Goal: Transaction & Acquisition: Subscribe to service/newsletter

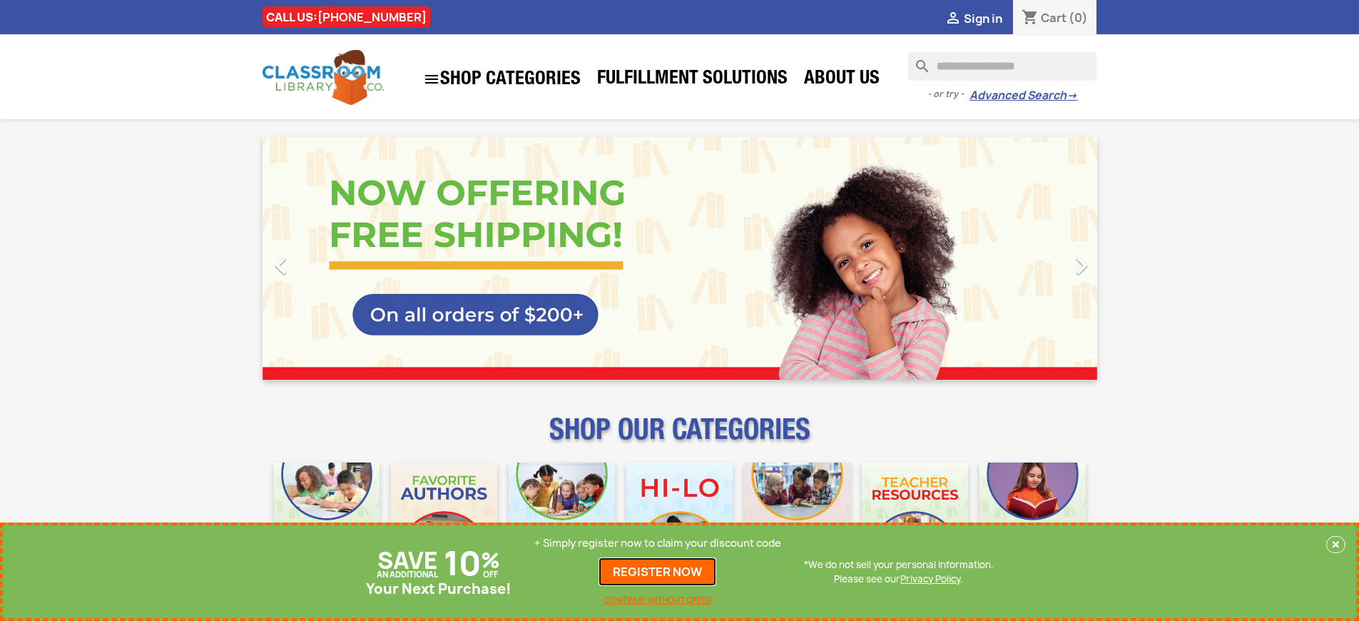
click at [658, 571] on link "REGISTER NOW" at bounding box center [657, 571] width 118 height 29
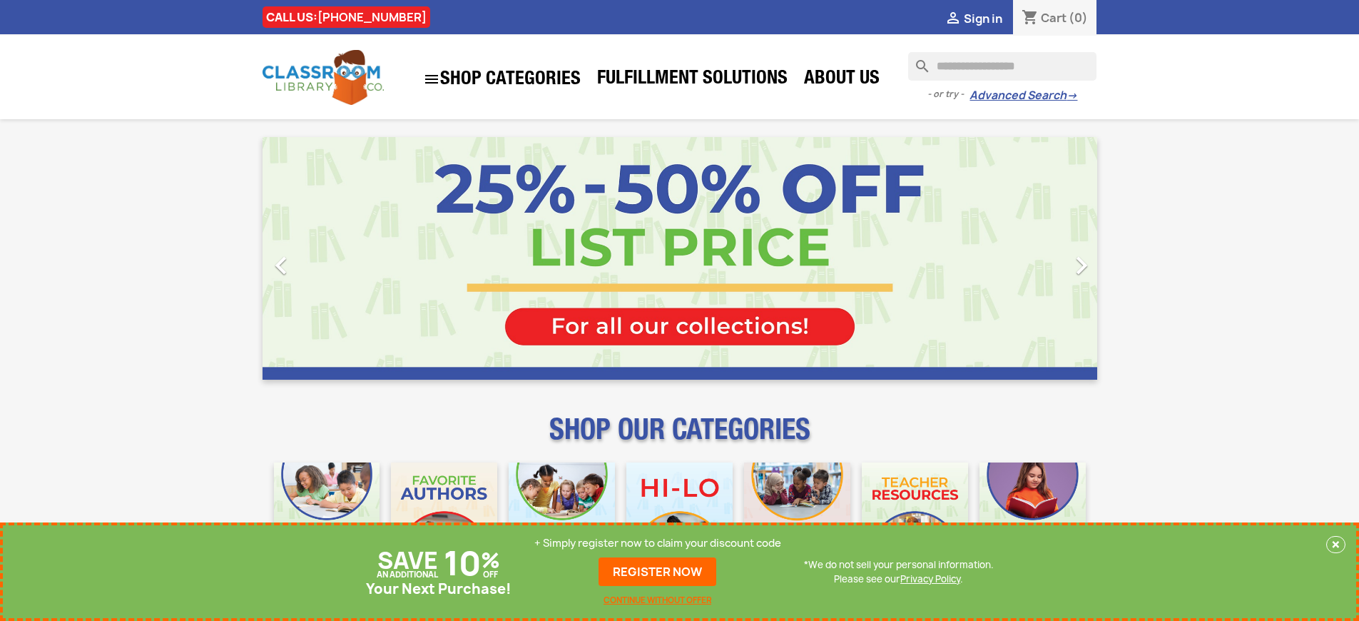
click at [658, 543] on p "+ Simply register now to claim your discount code" at bounding box center [657, 543] width 247 height 14
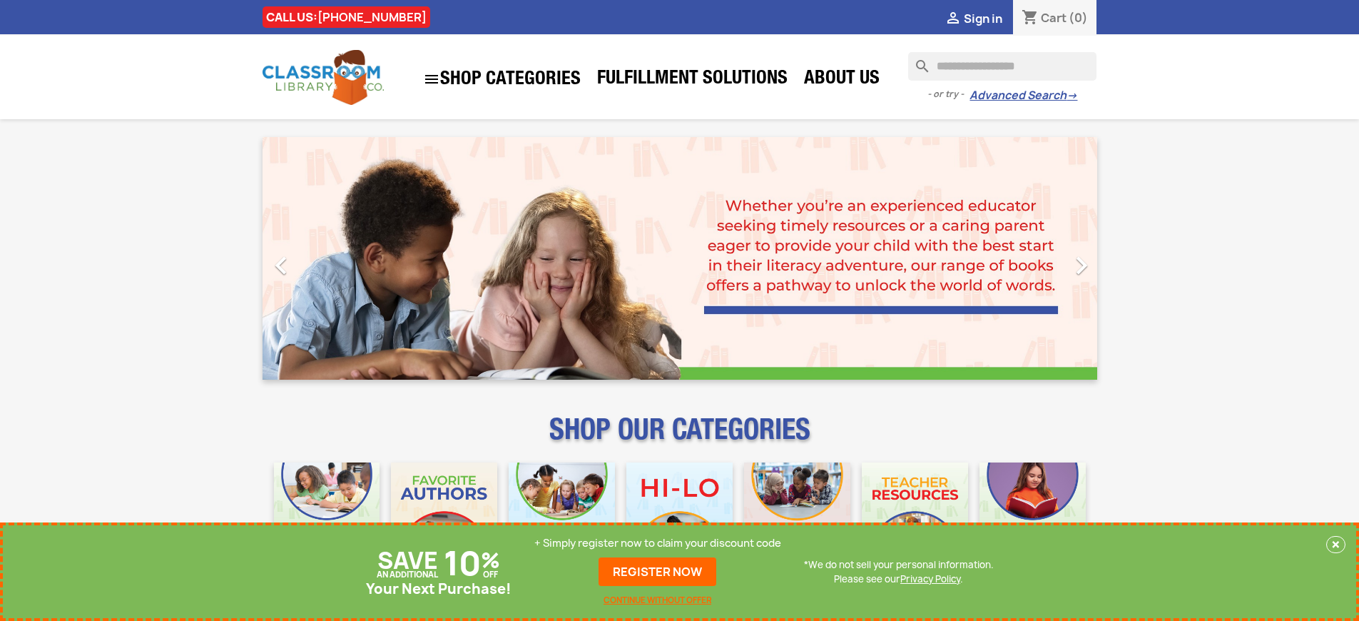
click at [658, 543] on p "+ Simply register now to claim your discount code" at bounding box center [657, 543] width 247 height 14
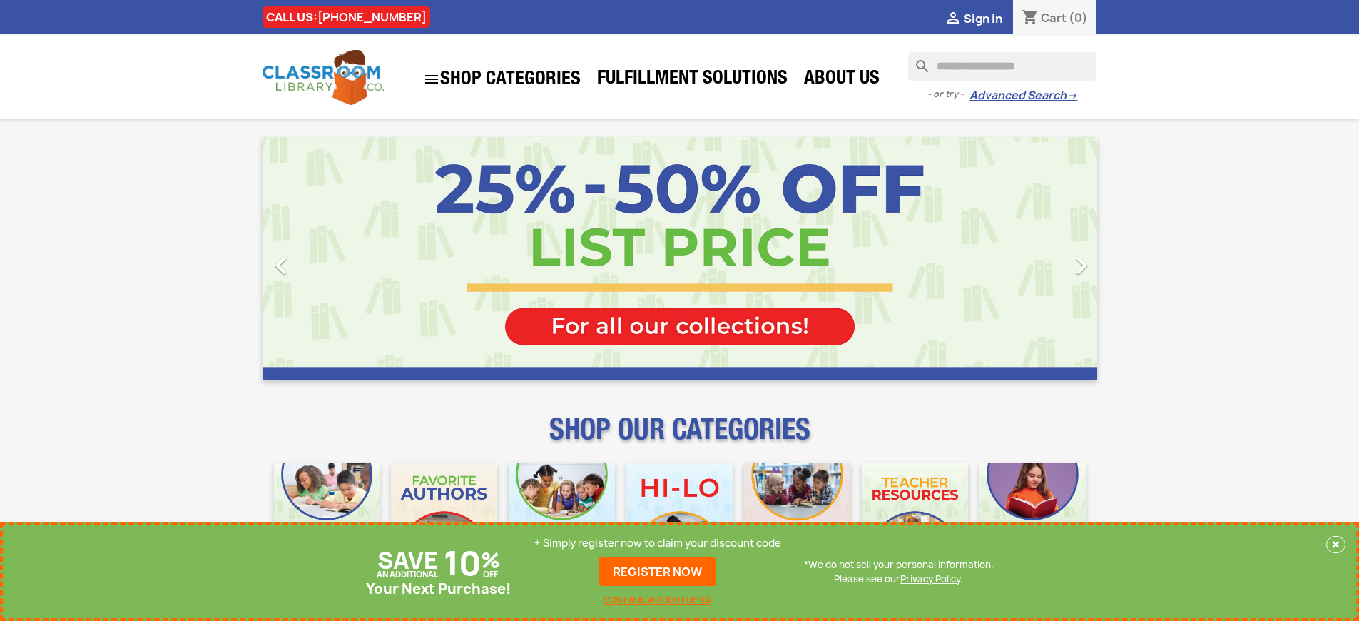
click at [658, 543] on p "+ Simply register now to claim your discount code" at bounding box center [657, 543] width 247 height 14
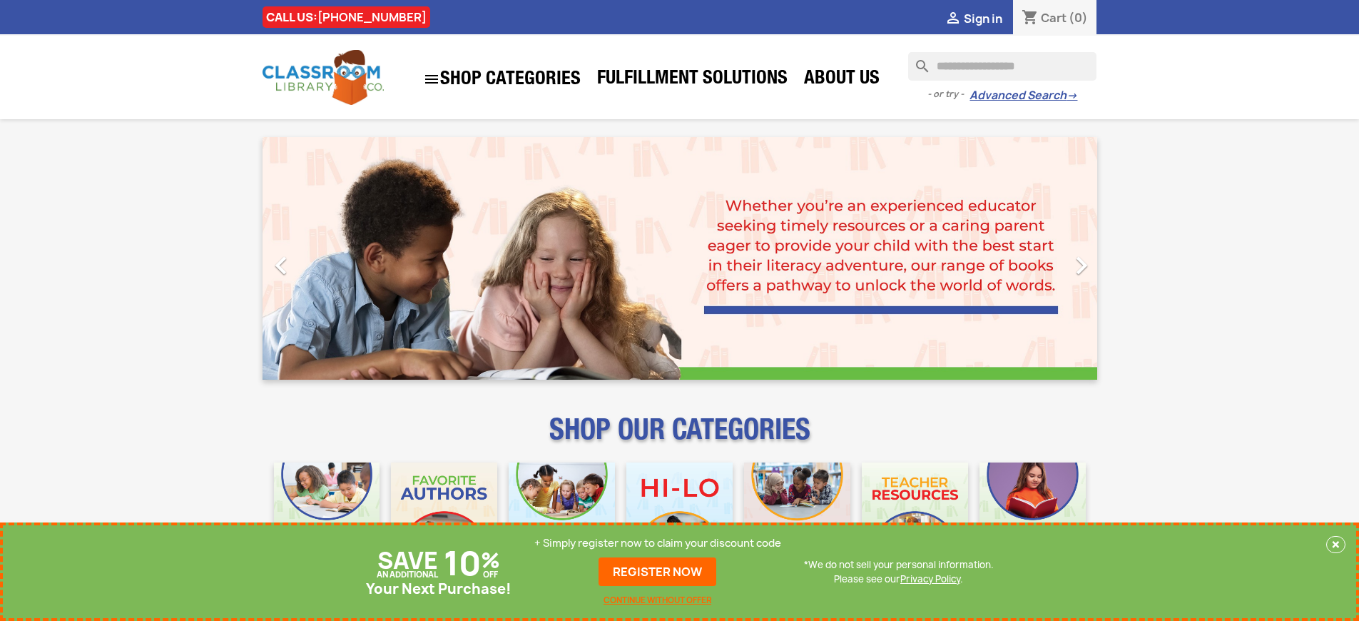
click at [658, 543] on p "+ Simply register now to claim your discount code" at bounding box center [657, 543] width 247 height 14
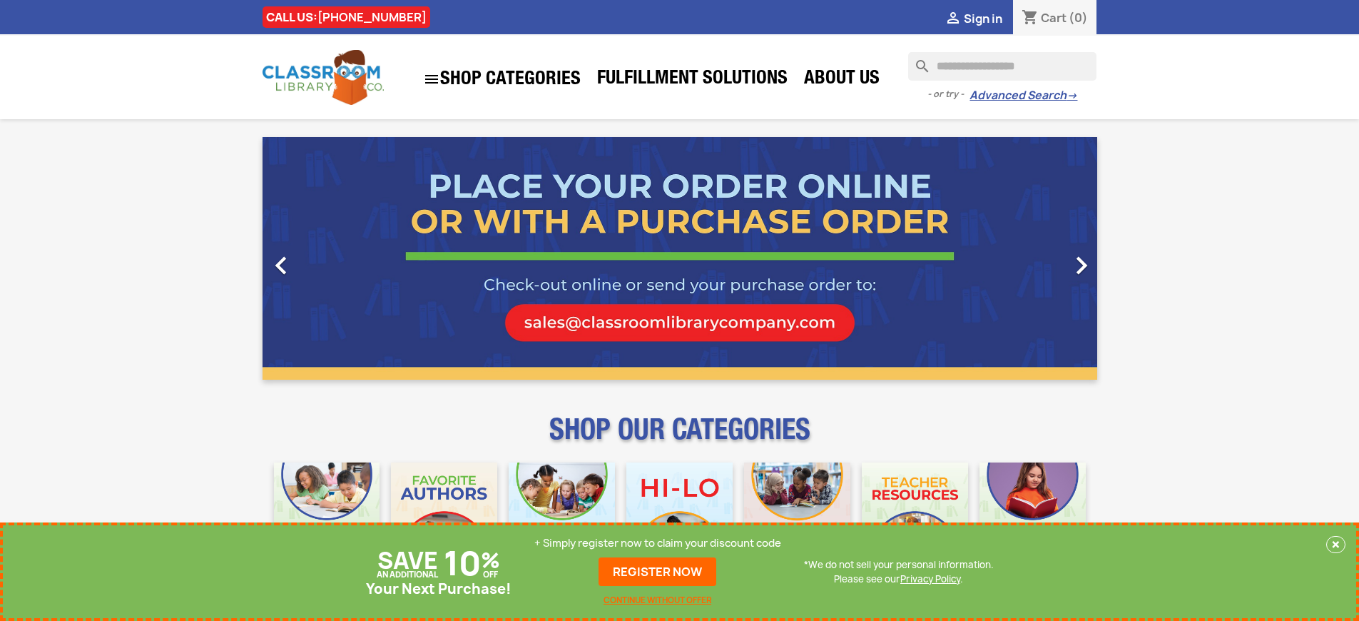
click at [658, 543] on p "+ Simply register now to claim your discount code" at bounding box center [657, 543] width 247 height 14
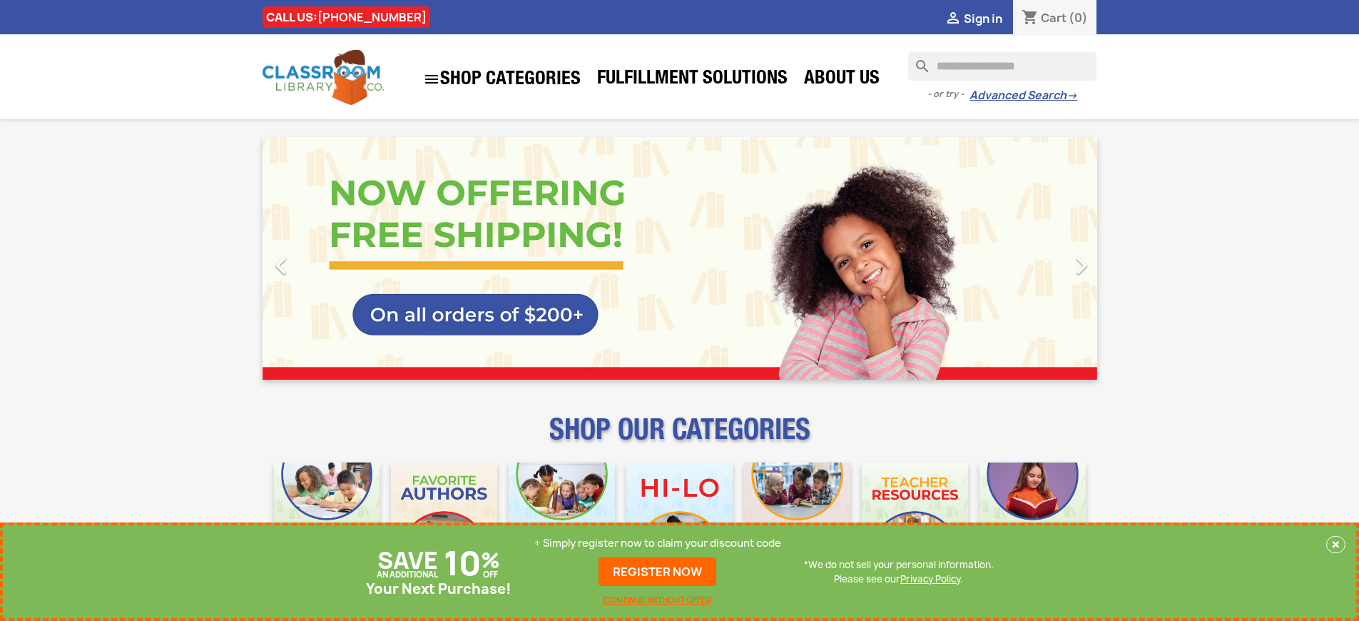
click at [658, 543] on p "+ Simply register now to claim your discount code" at bounding box center [657, 543] width 247 height 14
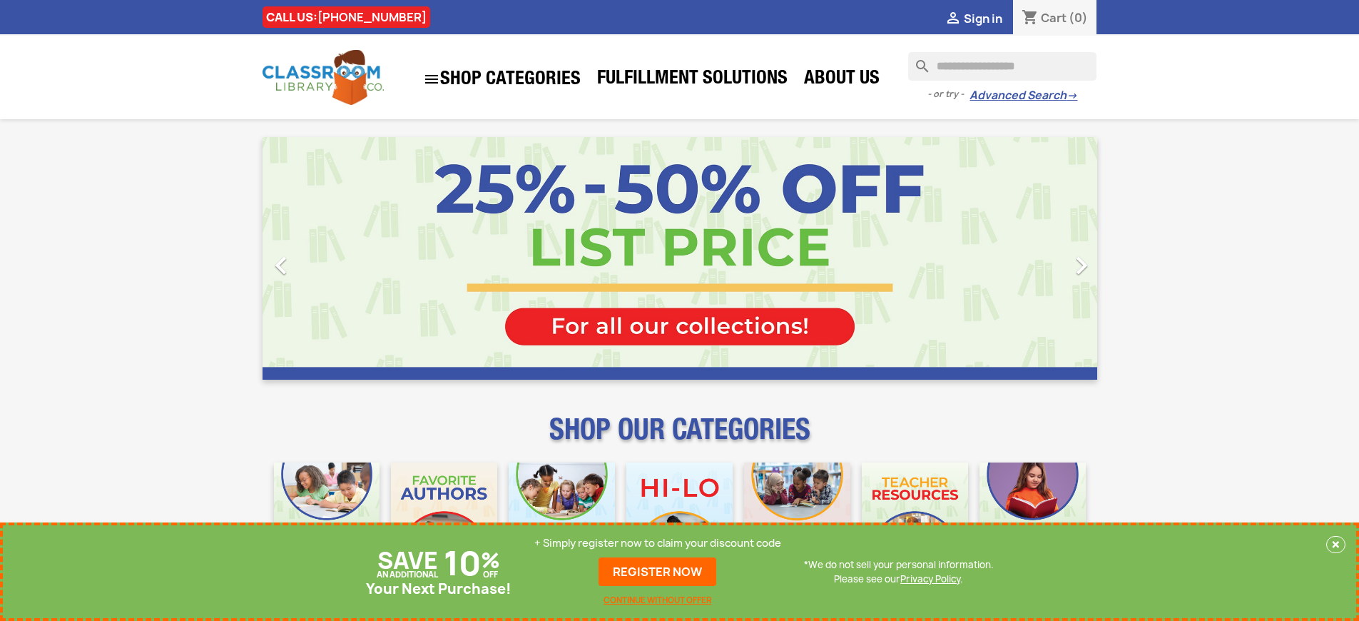
click at [658, 543] on p "+ Simply register now to claim your discount code" at bounding box center [657, 543] width 247 height 14
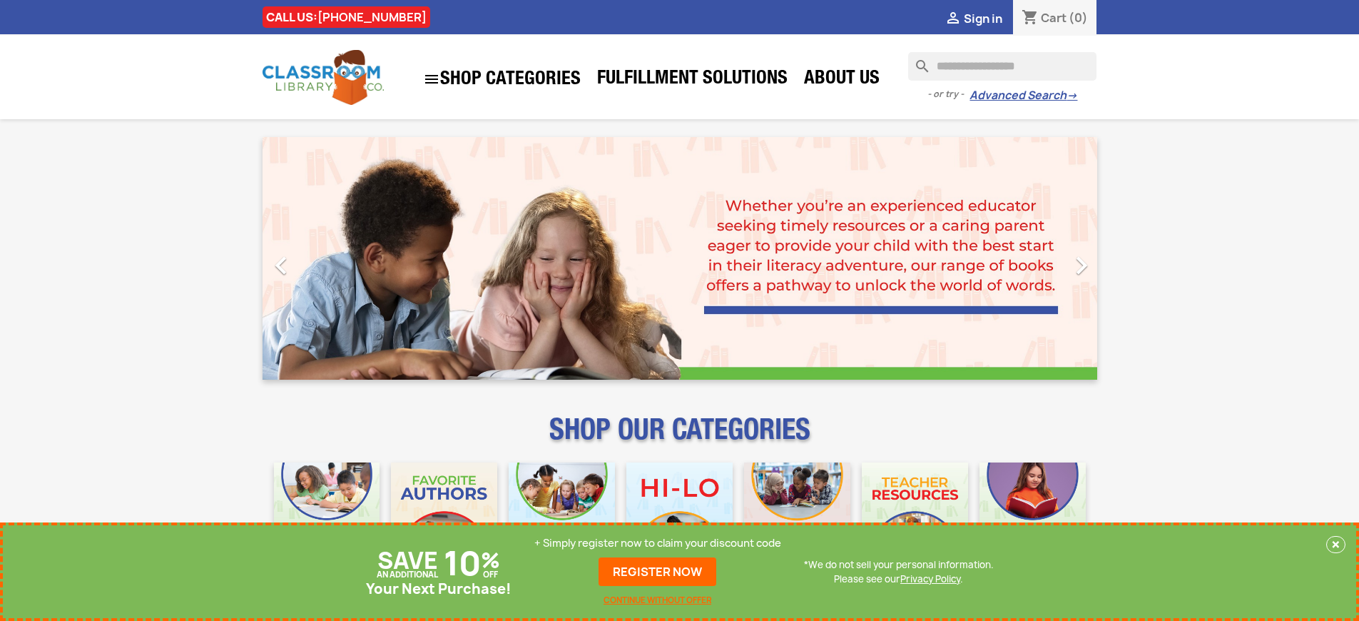
click at [658, 543] on p "+ Simply register now to claim your discount code" at bounding box center [657, 543] width 247 height 14
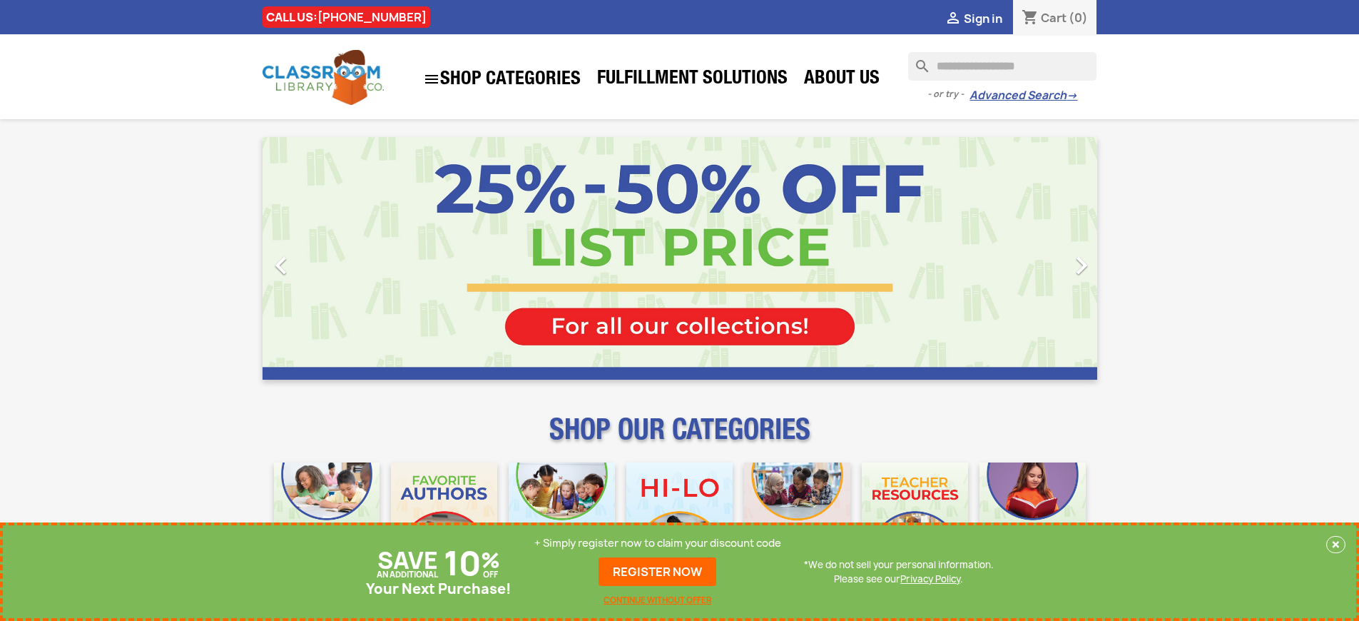
click at [658, 543] on p "+ Simply register now to claim your discount code" at bounding box center [657, 543] width 247 height 14
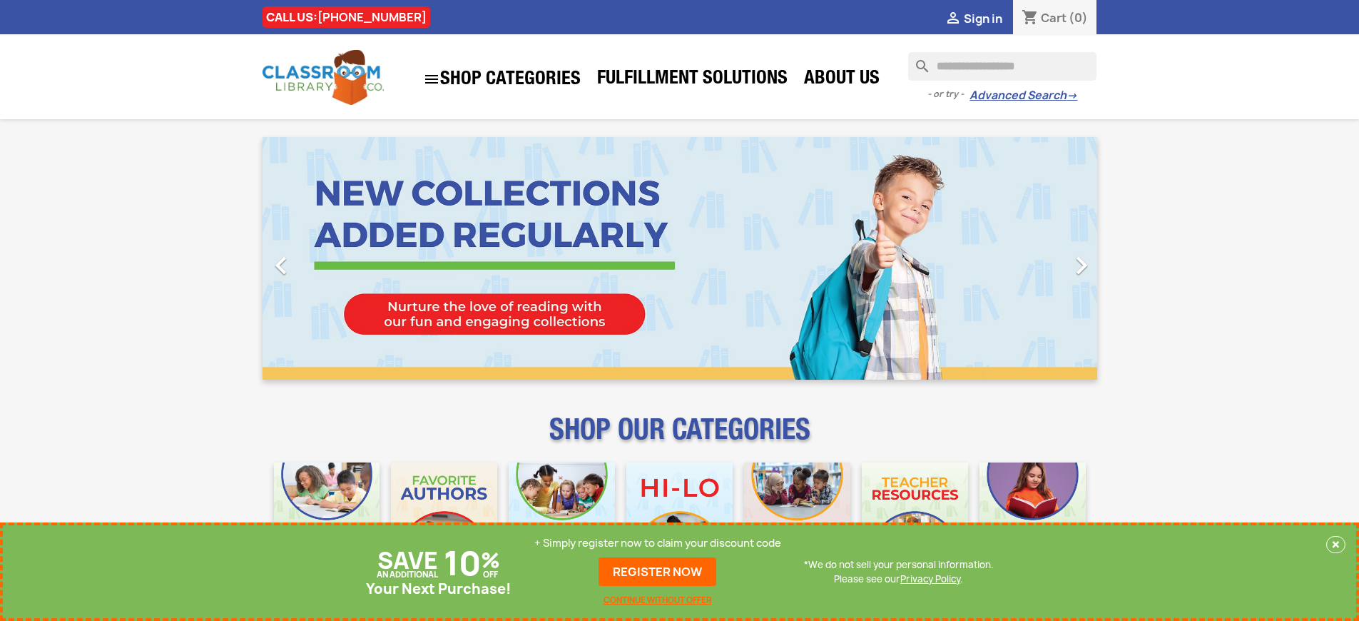
click at [658, 543] on p "+ Simply register now to claim your discount code" at bounding box center [657, 543] width 247 height 14
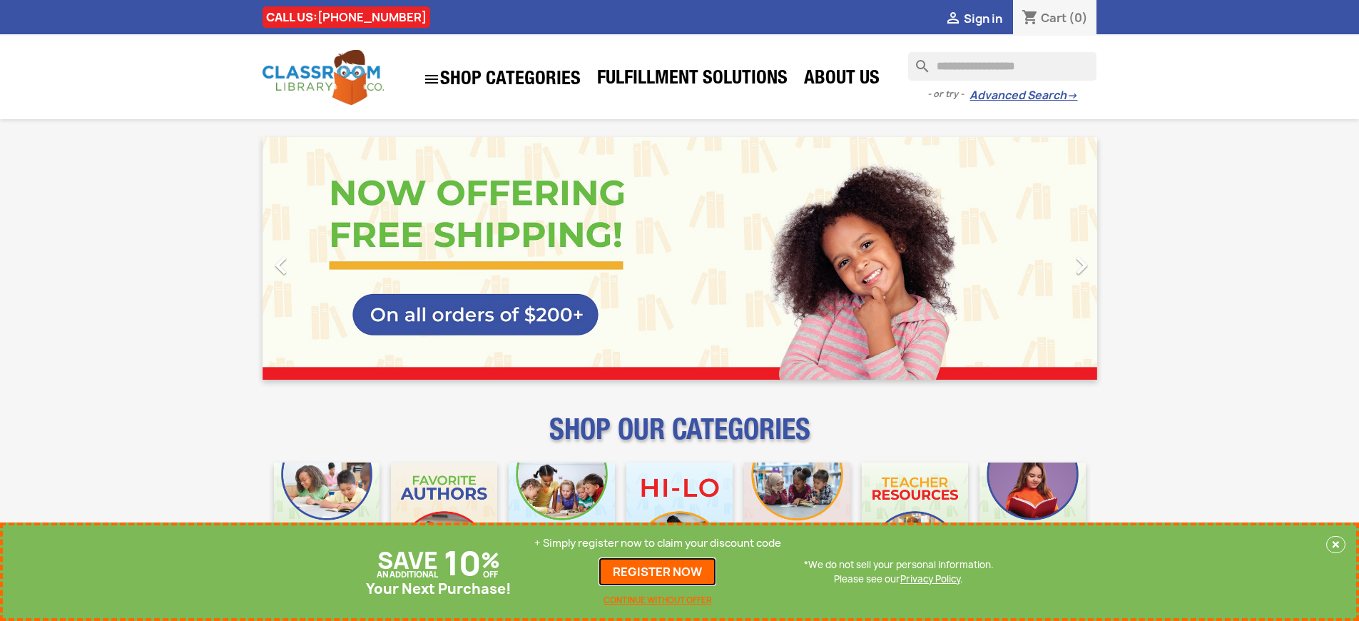
click at [658, 571] on link "REGISTER NOW" at bounding box center [657, 571] width 118 height 29
click at [658, 543] on p "+ Simply register now to claim your discount code" at bounding box center [657, 543] width 247 height 14
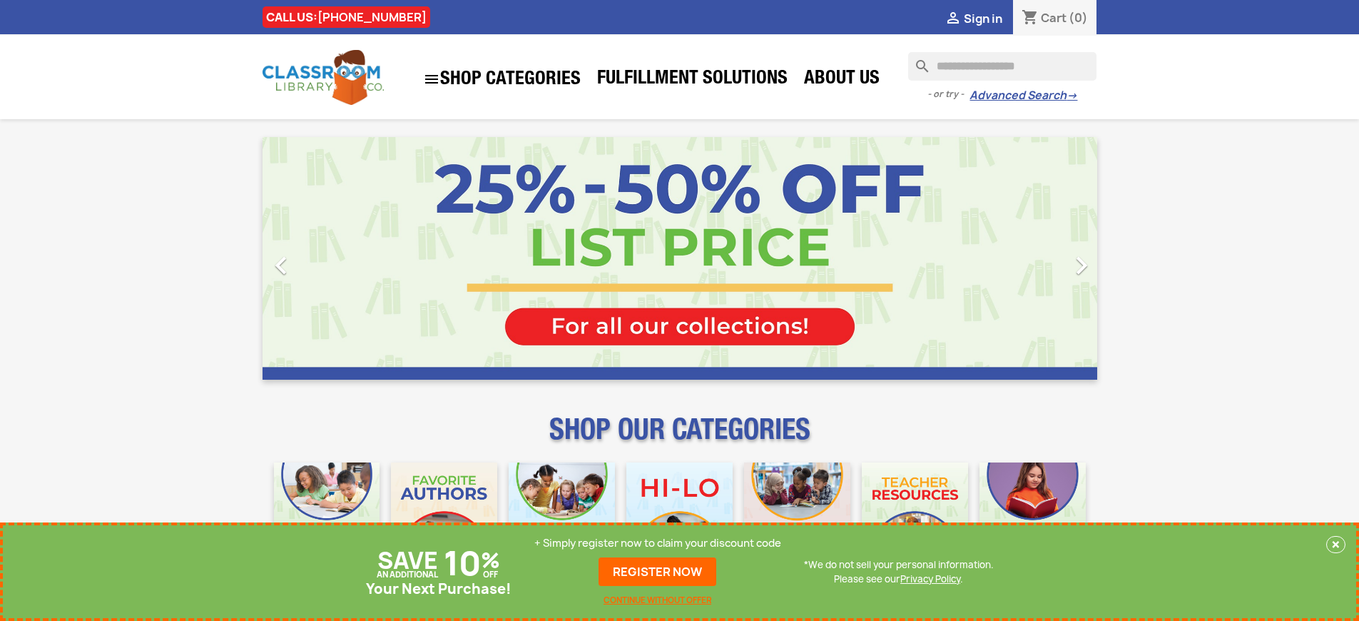
click at [658, 543] on p "+ Simply register now to claim your discount code" at bounding box center [657, 543] width 247 height 14
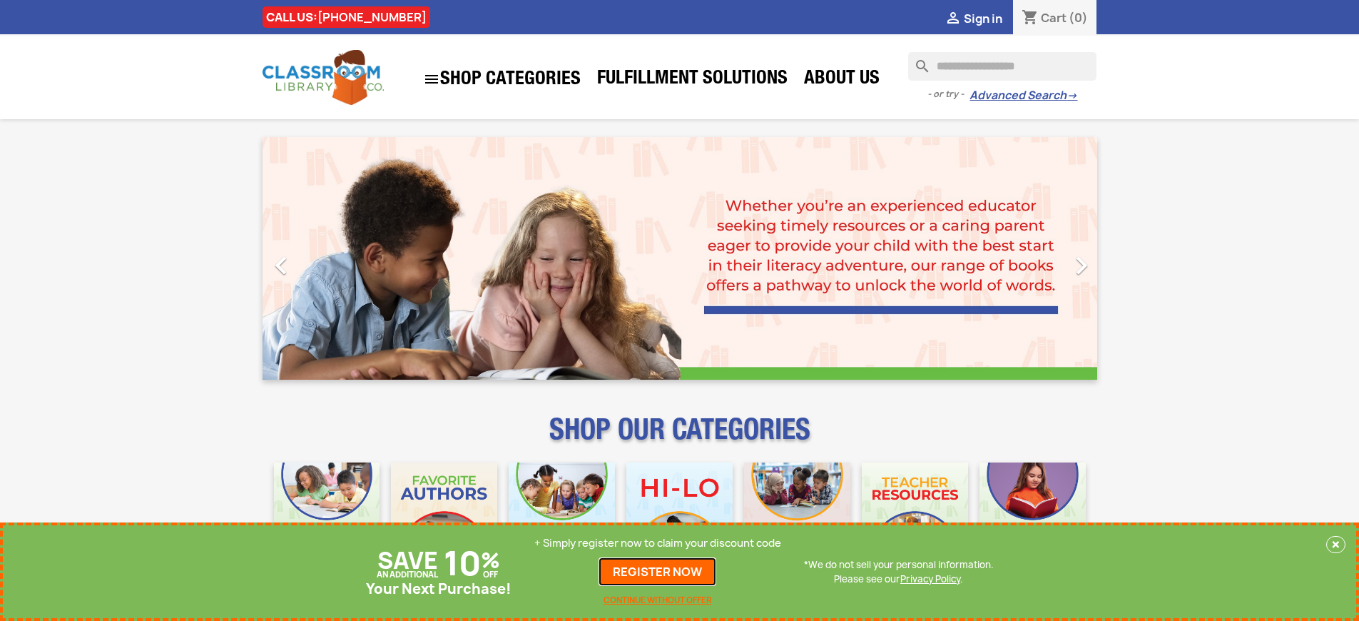
click at [658, 571] on link "REGISTER NOW" at bounding box center [657, 571] width 118 height 29
